Goal: Information Seeking & Learning: Learn about a topic

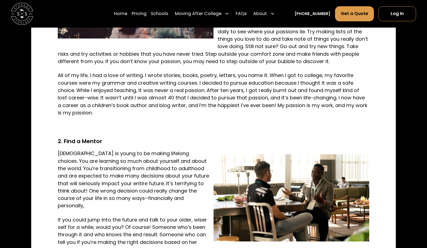
scroll to position [575, 0]
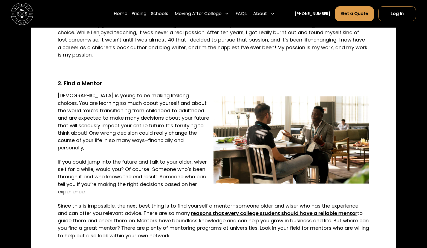
scroll to position [629, 0]
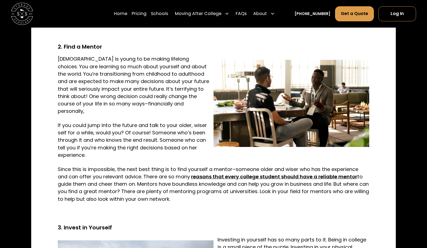
scroll to position [657, 0]
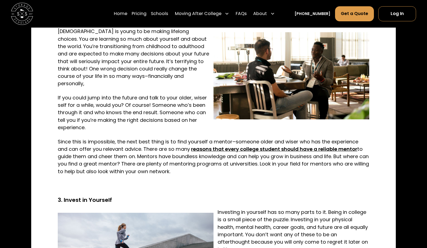
click at [45, 105] on div "They say hindsight is 20/20. Looking back on my 20s now as a mom, I can’t even …" at bounding box center [213, 229] width 364 height 1403
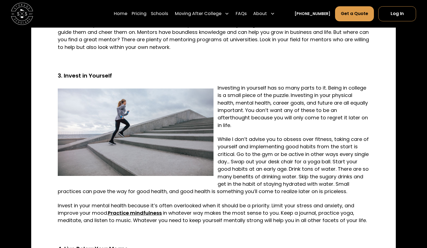
scroll to position [821, 0]
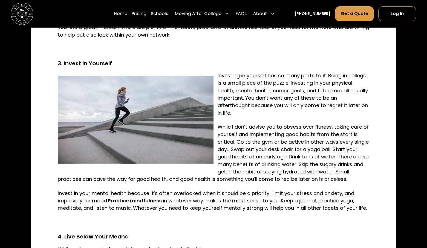
click at [50, 103] on div "They say hindsight is 20/20. Looking back on my 20s now as a mom, I can’t even …" at bounding box center [213, 92] width 364 height 1403
drag, startPoint x: 253, startPoint y: 68, endPoint x: 302, endPoint y: 67, distance: 49.0
click at [302, 72] on p "Investing in yourself has so many parts to it. Being in college is a small piec…" at bounding box center [213, 94] width 311 height 45
drag, startPoint x: 260, startPoint y: 76, endPoint x: 291, endPoint y: 76, distance: 31.2
click at [291, 76] on p "Investing in yourself has so many parts to it. Being in college is a small piec…" at bounding box center [213, 94] width 311 height 45
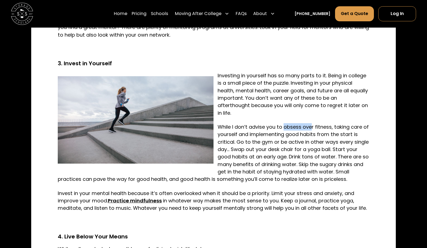
drag, startPoint x: 284, startPoint y: 104, endPoint x: 311, endPoint y: 104, distance: 26.8
click at [311, 123] on p "While I don’t advise you to obsess over fitness, taking care of yourself and im…" at bounding box center [213, 153] width 311 height 60
click at [279, 123] on p "While I don’t advise you to obsess over fitness, taking care of yourself and im…" at bounding box center [213, 153] width 311 height 60
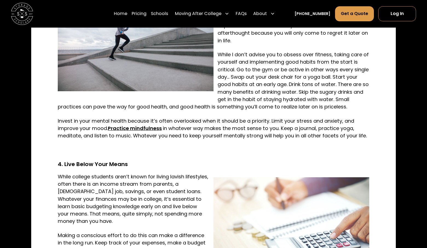
scroll to position [903, 0]
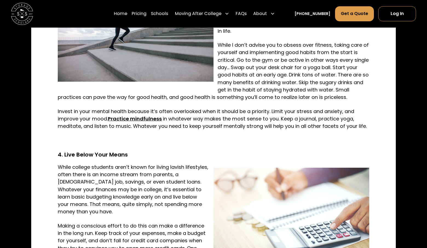
click at [45, 99] on div "They say hindsight is 20/20. Looking back on my 20s now as a mom, I can’t even …" at bounding box center [213, 10] width 364 height 1403
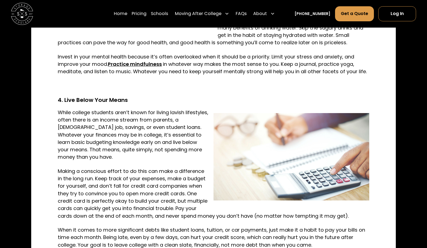
scroll to position [985, 0]
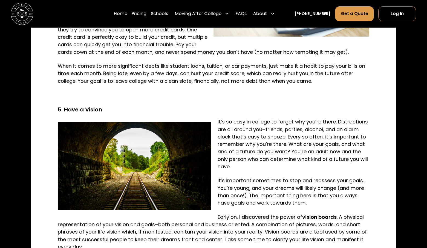
scroll to position [1149, 0]
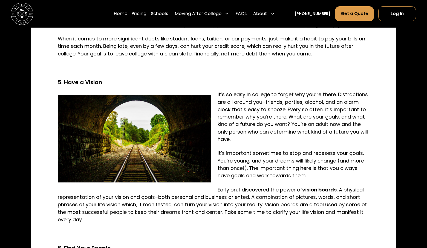
drag, startPoint x: 232, startPoint y: 75, endPoint x: 288, endPoint y: 74, distance: 55.8
click at [288, 91] on p "It’s so easy in college to forget why you’re there. Distractions are all around…" at bounding box center [213, 117] width 311 height 52
drag, startPoint x: 271, startPoint y: 88, endPoint x: 307, endPoint y: 88, distance: 36.7
click at [307, 91] on p "It’s so easy in college to forget why you’re there. Distractions are all around…" at bounding box center [213, 117] width 311 height 52
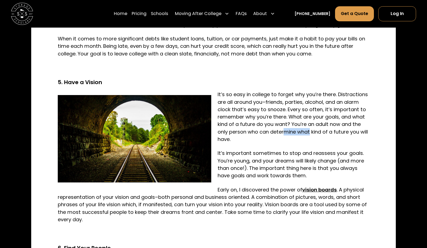
drag, startPoint x: 285, startPoint y: 102, endPoint x: 310, endPoint y: 101, distance: 25.2
click at [310, 101] on p "It’s so easy in college to forget why you’re there. Distractions are all around…" at bounding box center [213, 117] width 311 height 52
click at [305, 150] on p "It’s important sometimes to stop and reassess your goals. You’re young, and you…" at bounding box center [213, 165] width 311 height 30
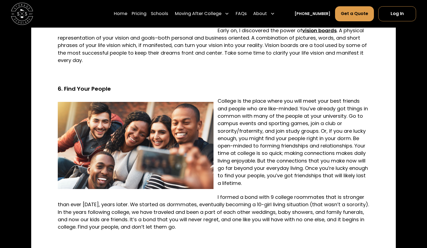
scroll to position [1313, 0]
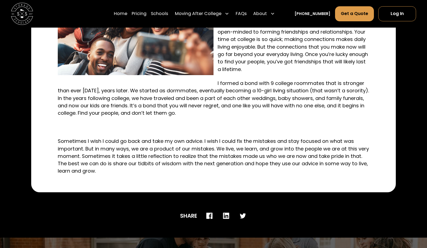
scroll to position [1259, 0]
